Goal: Transaction & Acquisition: Book appointment/travel/reservation

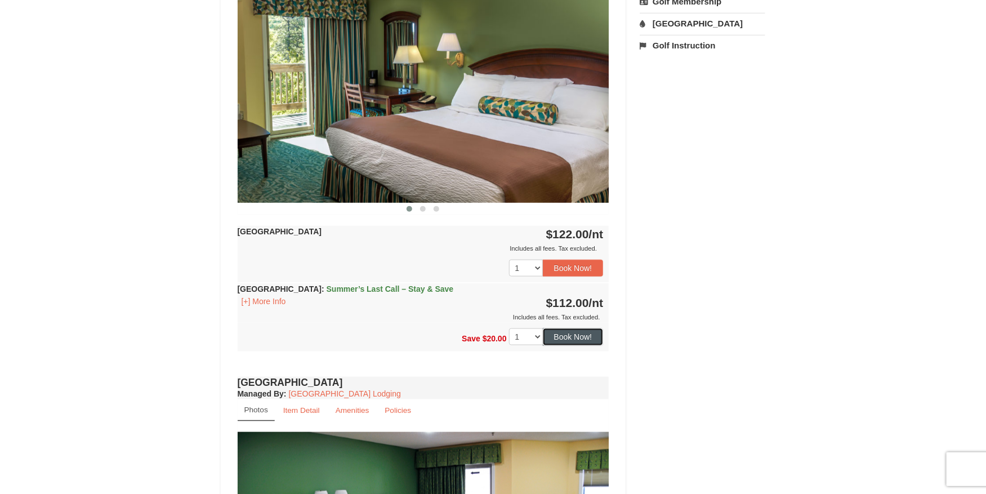
click at [572, 339] on button "Book Now!" at bounding box center [573, 336] width 61 height 17
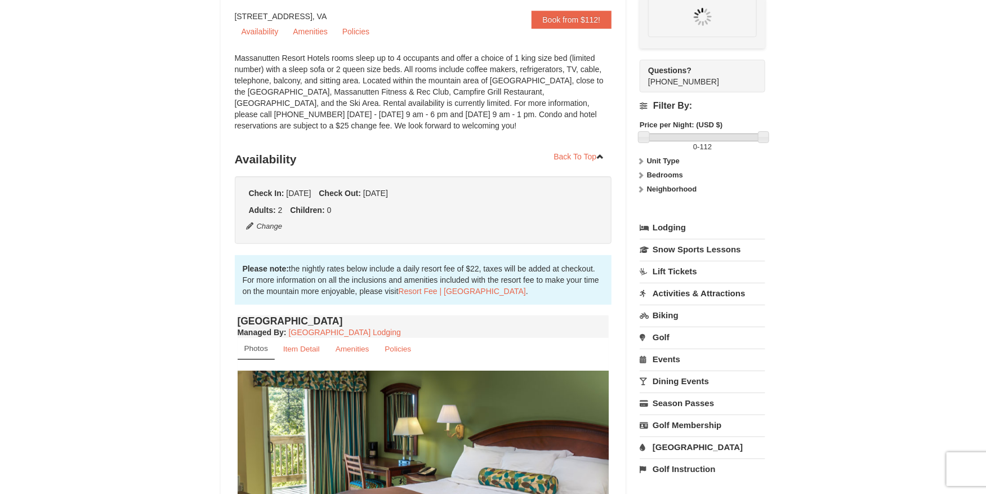
scroll to position [99, 0]
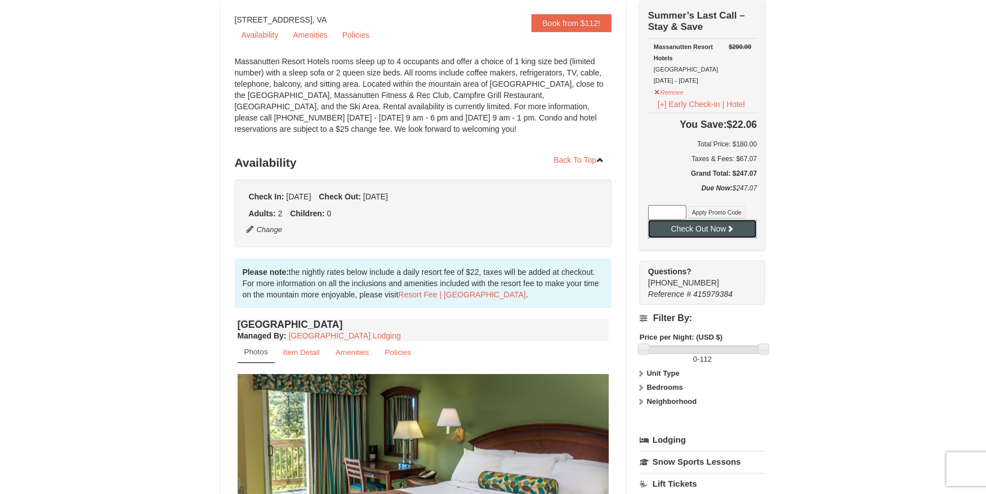
click at [707, 226] on button "Check Out Now" at bounding box center [702, 229] width 109 height 18
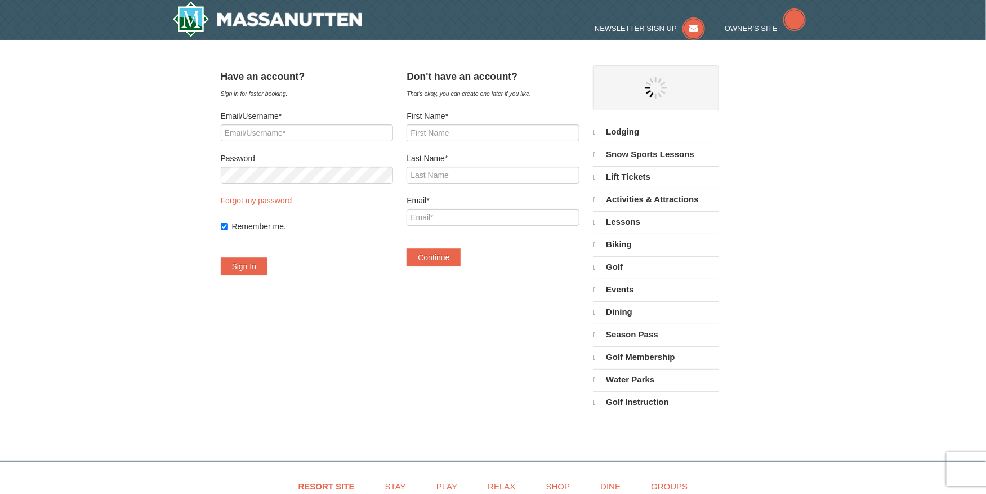
select select "9"
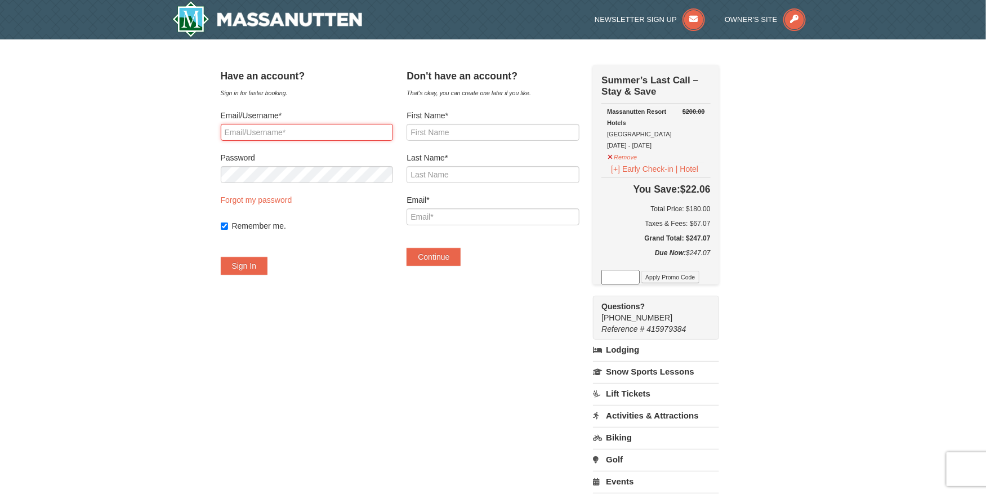
click at [292, 127] on input "Email/Username*" at bounding box center [307, 132] width 172 height 17
click at [524, 131] on input "First Name*" at bounding box center [493, 132] width 172 height 17
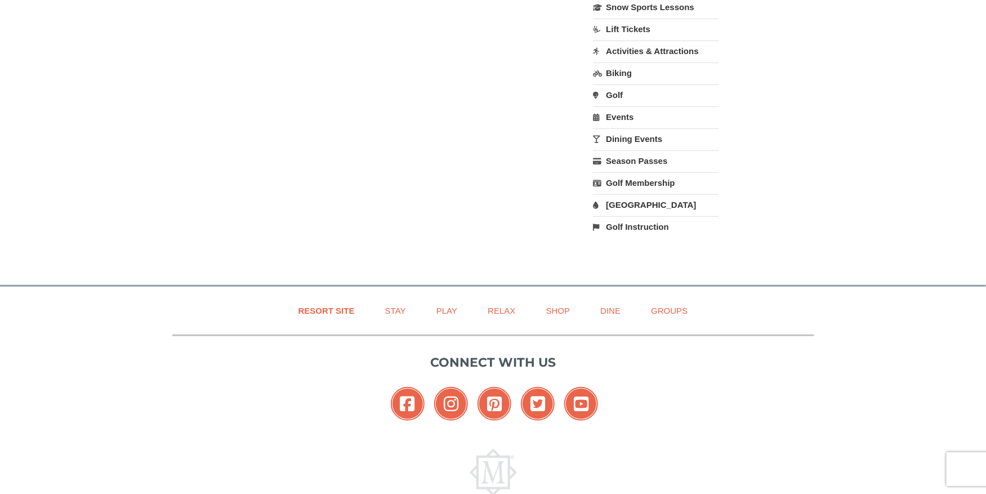
scroll to position [424, 0]
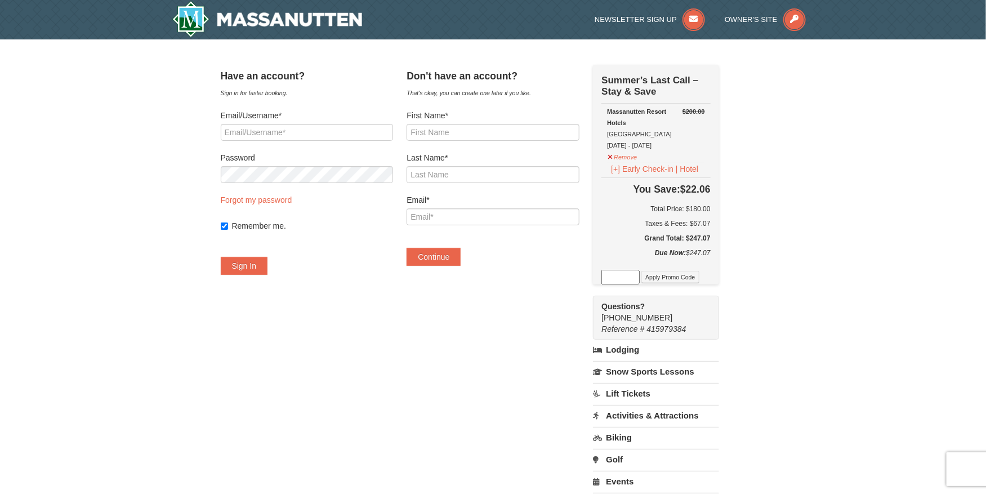
click at [864, 235] on div "× Have an account? Sign in for faster booking. Email/Username* Password Forgot …" at bounding box center [493, 338] width 986 height 599
click at [710, 239] on h5 "Grand Total: $247.07" at bounding box center [656, 238] width 109 height 11
copy h5 "247.07"
click at [710, 211] on h6 "Total Price: $180.00" at bounding box center [656, 208] width 109 height 11
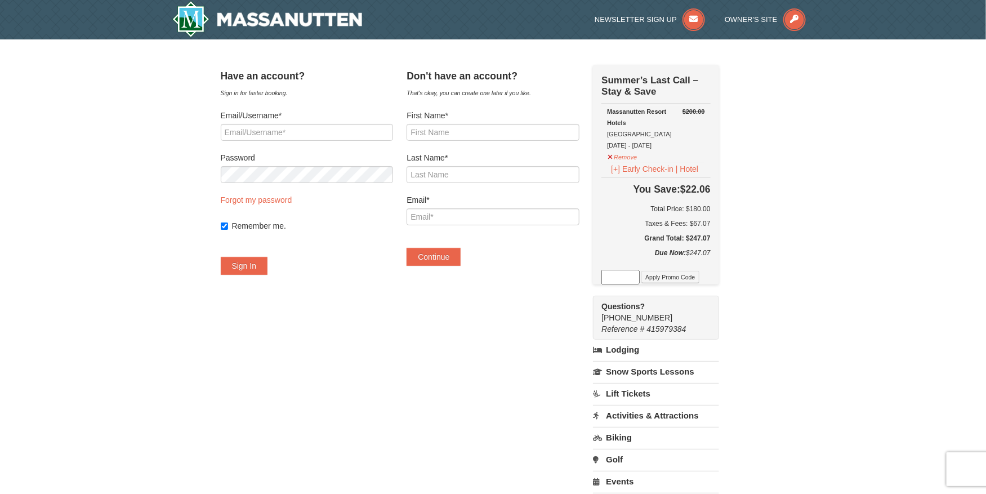
click at [710, 211] on h6 "Total Price: $180.00" at bounding box center [656, 208] width 109 height 11
copy h6 "180.00"
click at [837, 260] on div "× Have an account? Sign in for faster booking. Email/Username* Password Forgot …" at bounding box center [493, 338] width 986 height 599
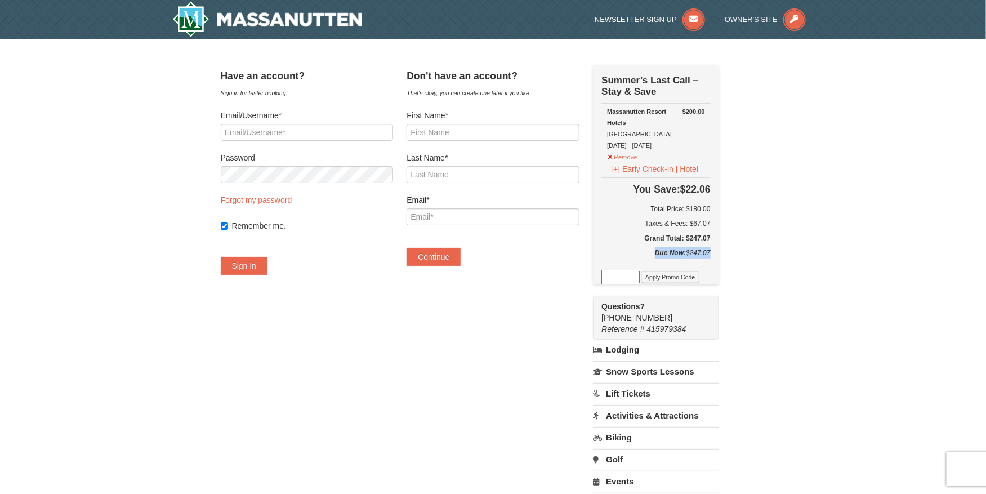
click at [837, 260] on div "× Have an account? Sign in for faster booking. Email/Username* Password Forgot …" at bounding box center [493, 338] width 986 height 599
click at [773, 217] on div "× Have an account? Sign in for faster booking. Email/Username* Password Forgot …" at bounding box center [494, 339] width 568 height 576
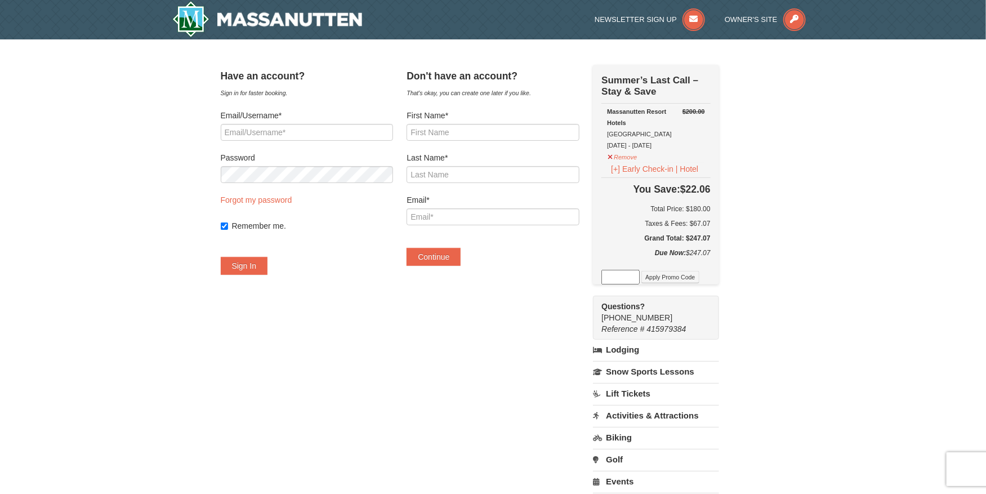
click at [824, 238] on div "× Have an account? Sign in for faster booking. Email/Username* Password Forgot …" at bounding box center [493, 338] width 986 height 599
click at [793, 238] on div "× Have an account? Sign in for faster booking. Email/Username* Password Forgot …" at bounding box center [493, 338] width 986 height 599
